Goal: Task Accomplishment & Management: Manage account settings

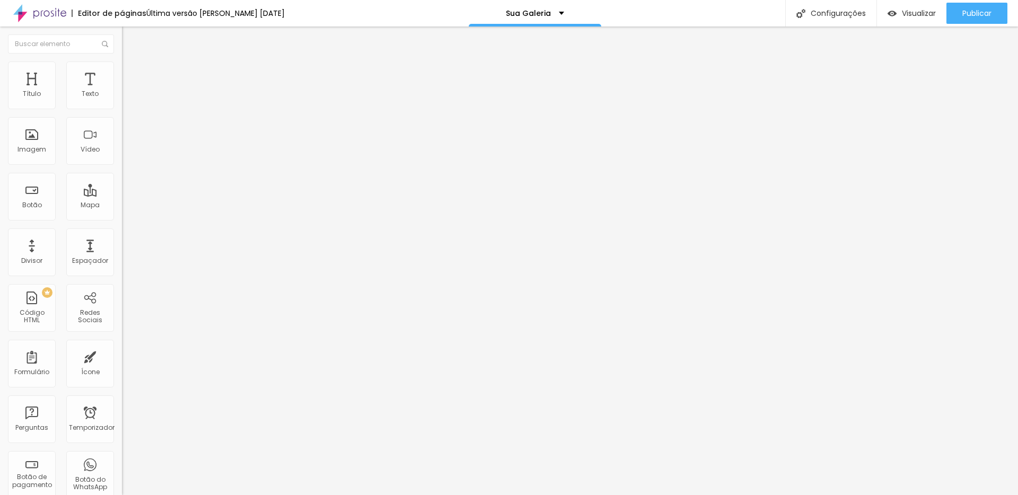
click at [128, 91] on font "Trocar imagem" at bounding box center [153, 86] width 51 height 9
click at [122, 90] on div "Trocar imagem" at bounding box center [183, 86] width 122 height 7
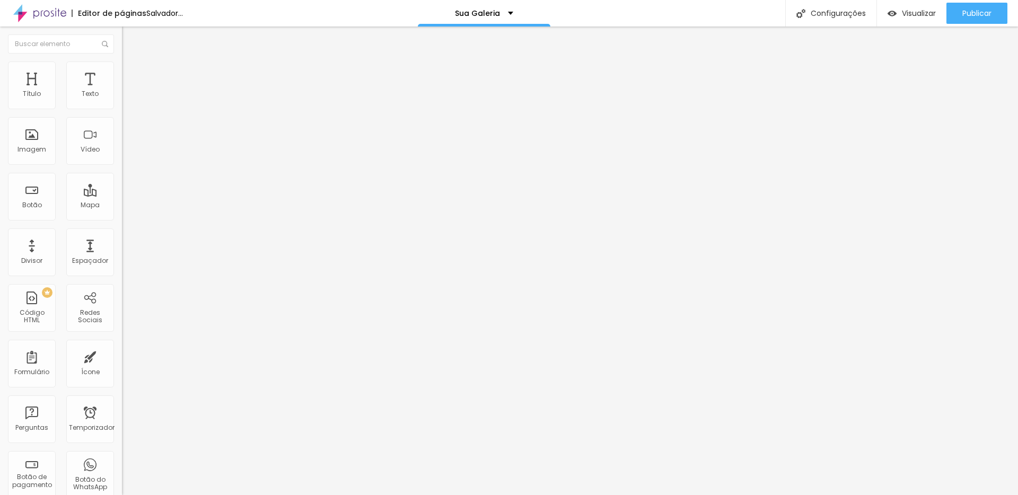
click at [122, 90] on div "Trocar imagem" at bounding box center [183, 86] width 122 height 7
drag, startPoint x: 54, startPoint y: 116, endPoint x: 54, endPoint y: 145, distance: 29.7
click at [122, 90] on div "Trocar imagem" at bounding box center [183, 86] width 122 height 7
click at [122, 98] on font "Descrição da imagem (Alt)" at bounding box center [166, 93] width 89 height 9
click at [128, 91] on font "Trocar imagem" at bounding box center [153, 86] width 51 height 9
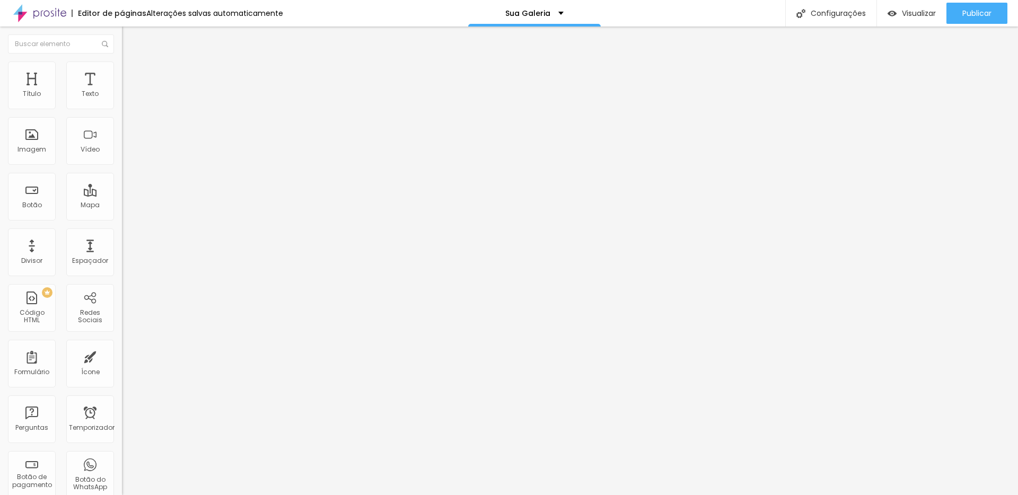
click at [128, 91] on font "Trocar imagem" at bounding box center [153, 86] width 51 height 9
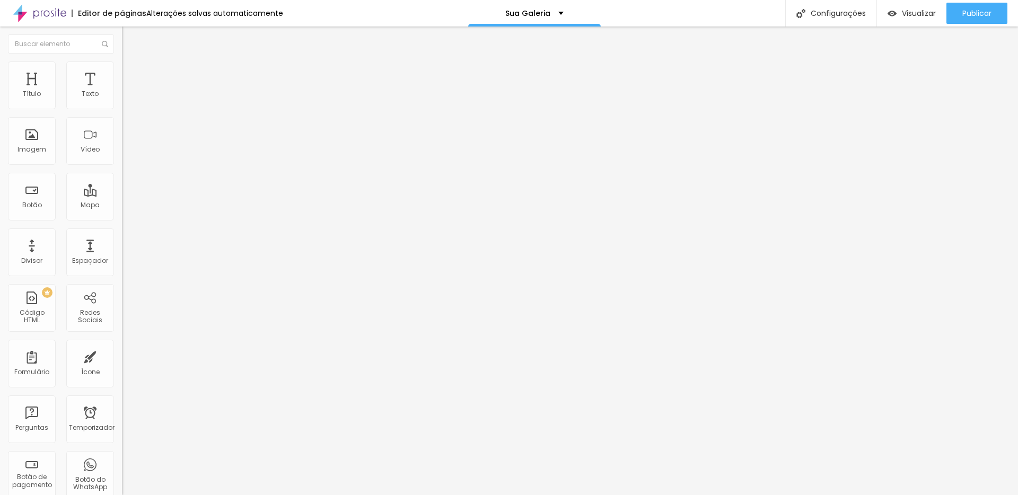
click at [128, 91] on font "Trocar imagem" at bounding box center [153, 86] width 51 height 9
click at [122, 218] on input "text" at bounding box center [185, 213] width 127 height 11
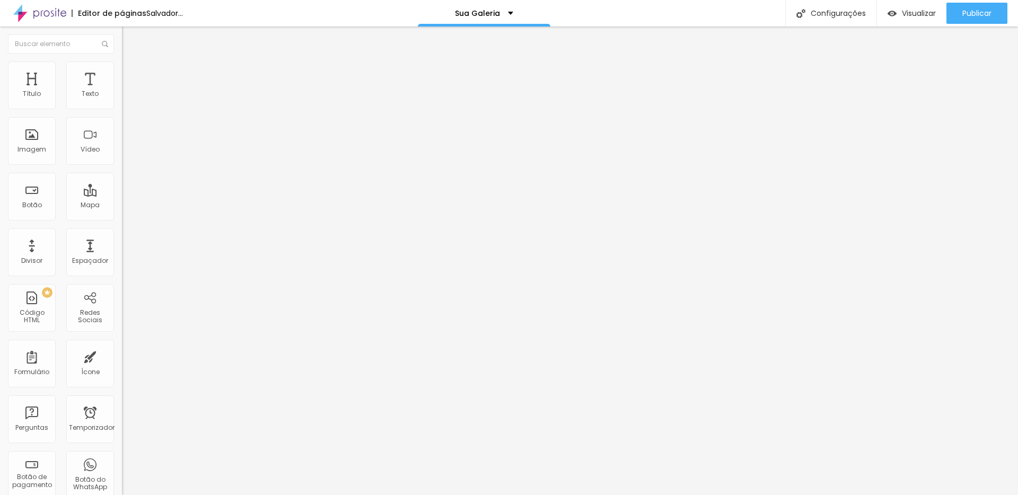
paste input "[URL][DOMAIN_NAME]"
type input "[URL][DOMAIN_NAME]"
click at [953, 11] on button "Publicar" at bounding box center [976, 13] width 61 height 21
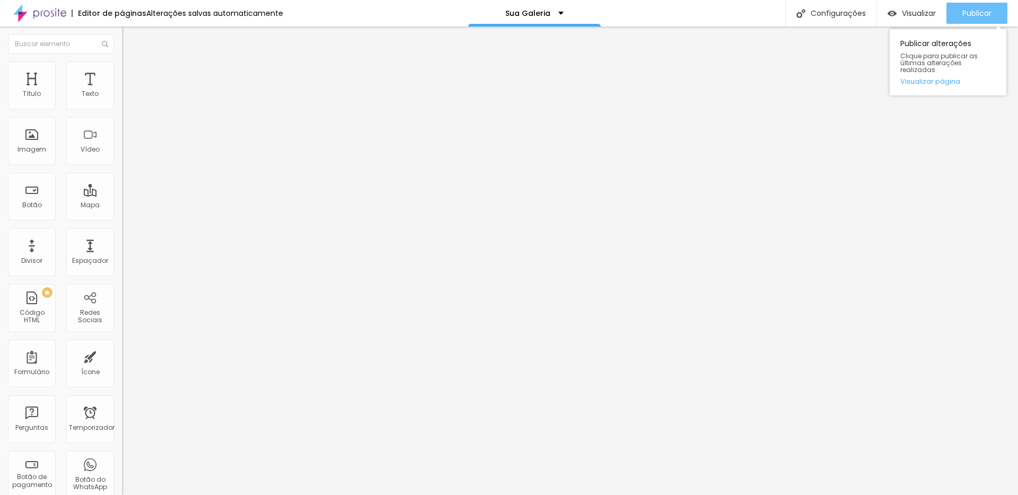
click at [974, 11] on font "Publicar" at bounding box center [976, 13] width 29 height 11
